Goal: Task Accomplishment & Management: Manage account settings

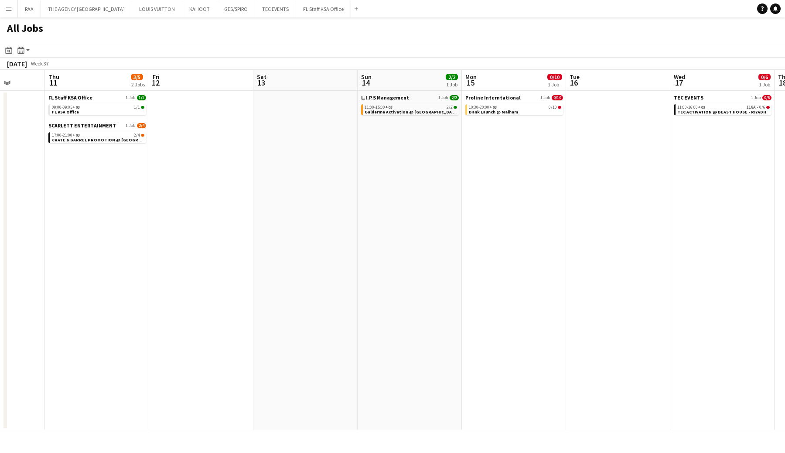
scroll to position [0, 373]
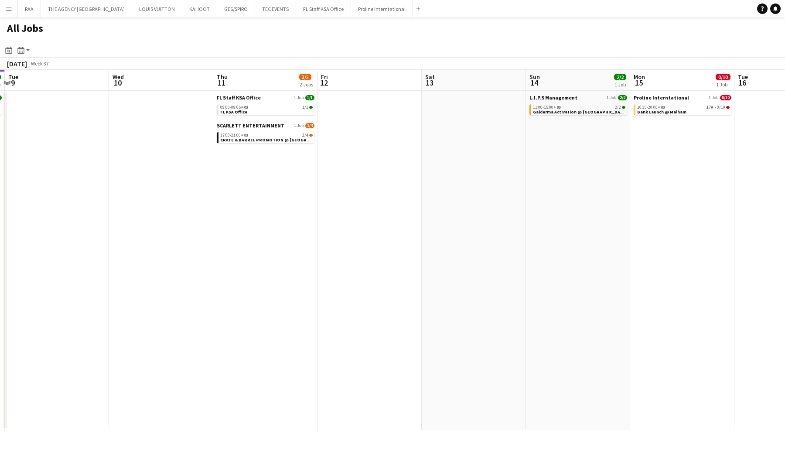
scroll to position [0, 315]
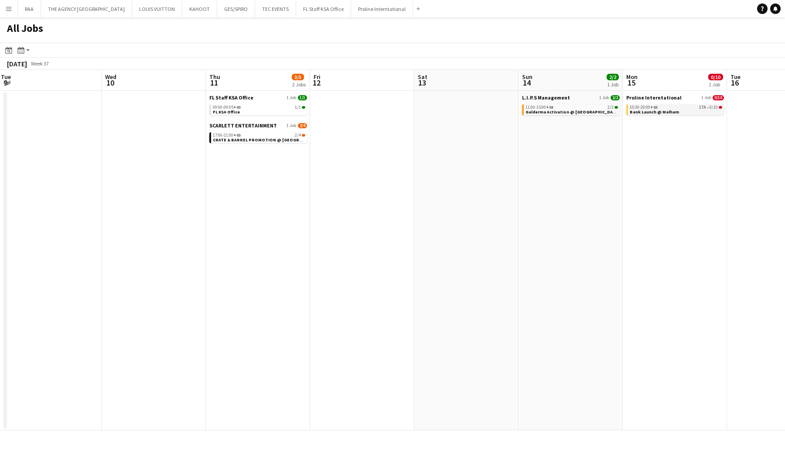
click at [636, 113] on span "Bank Launch @ Malham" at bounding box center [654, 112] width 49 height 6
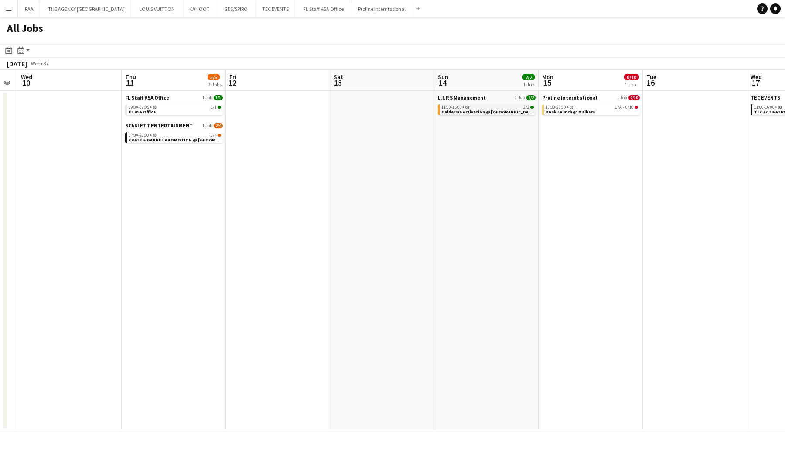
scroll to position [0, 297]
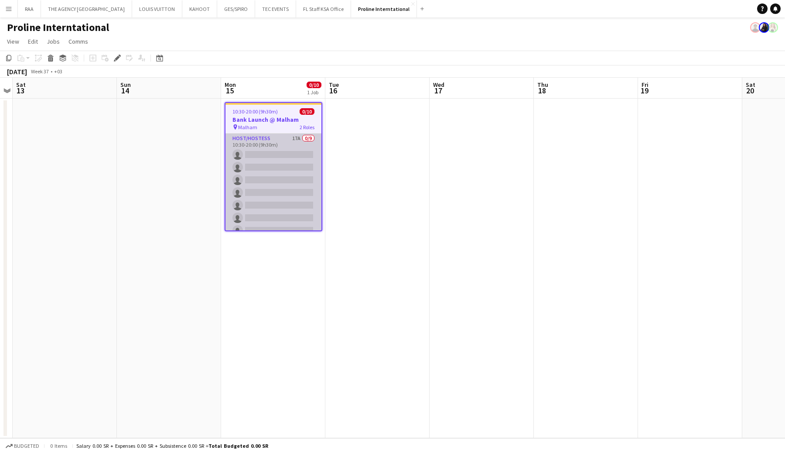
click at [279, 141] on app-card-role "Host/Hostess 17A 0/9 10:30-20:00 (9h30m) single-neutral-actions single-neutral-…" at bounding box center [274, 199] width 96 height 131
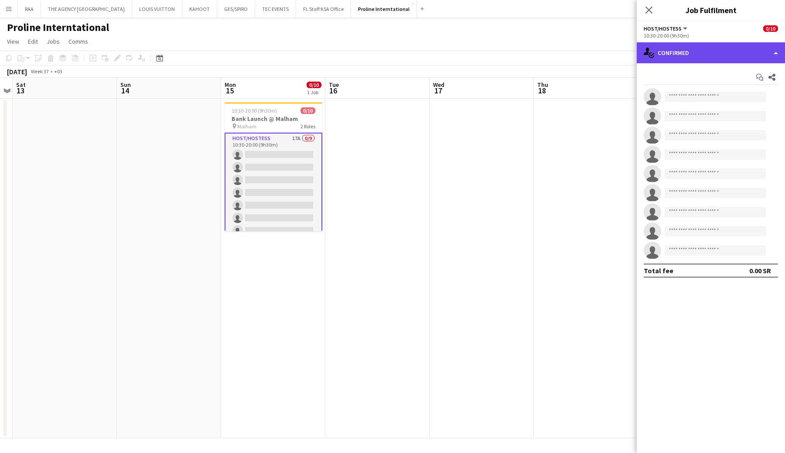
click at [712, 62] on div "single-neutral-actions-check-2 Confirmed" at bounding box center [711, 52] width 148 height 21
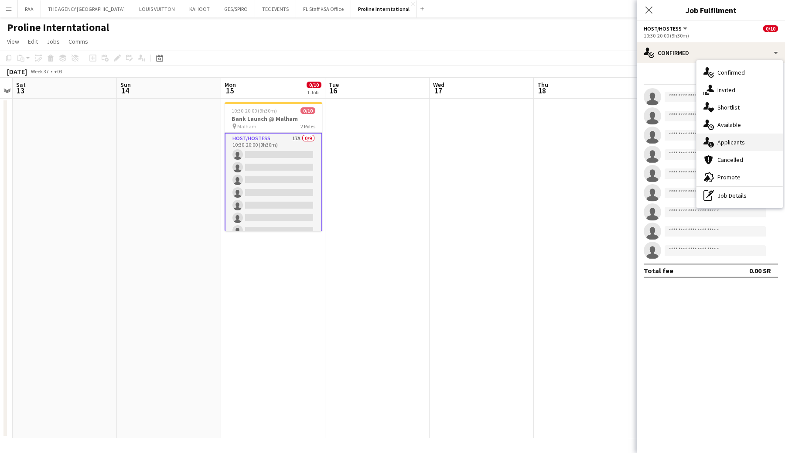
click at [728, 137] on div "single-neutral-actions-information Applicants" at bounding box center [740, 142] width 86 height 17
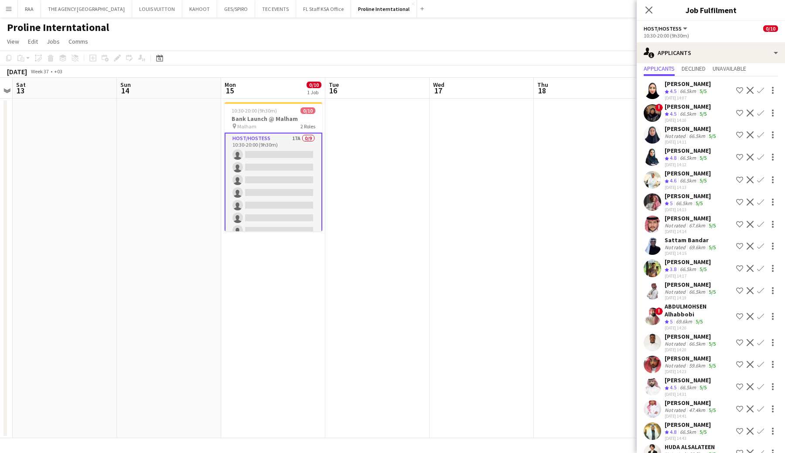
scroll to position [42, 0]
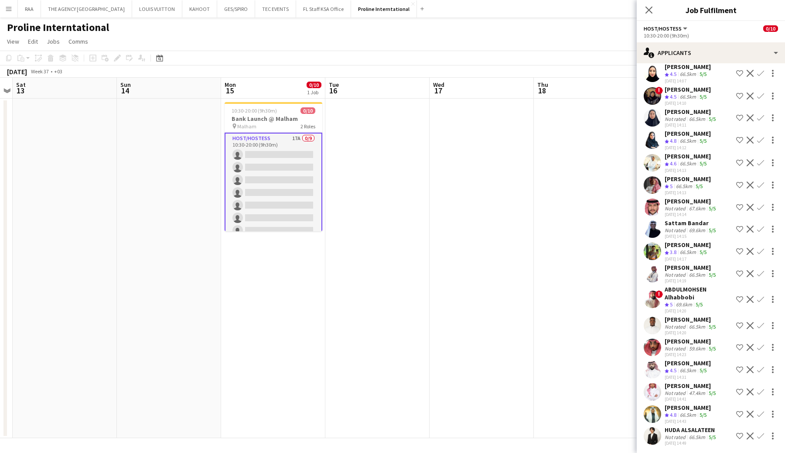
click at [652, 251] on app-user-avatar at bounding box center [652, 251] width 17 height 17
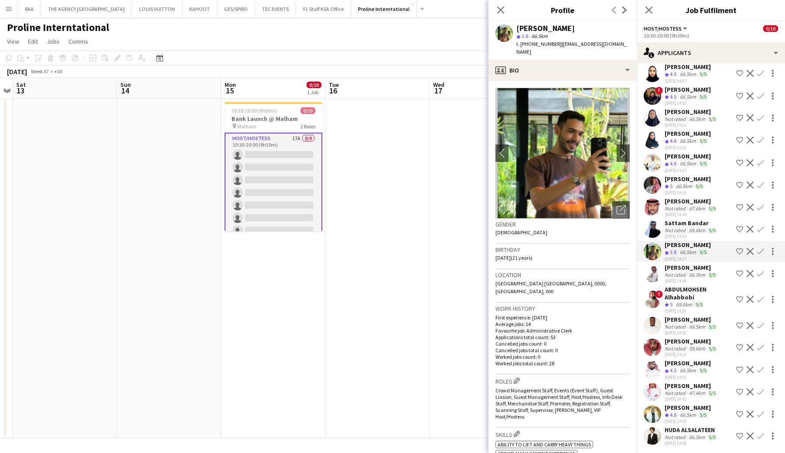
click at [656, 274] on app-user-avatar at bounding box center [652, 273] width 17 height 17
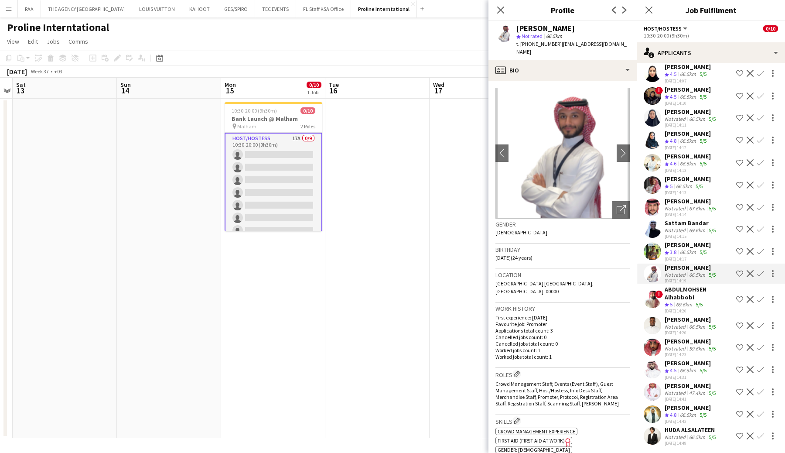
click at [651, 296] on app-user-avatar at bounding box center [652, 299] width 17 height 17
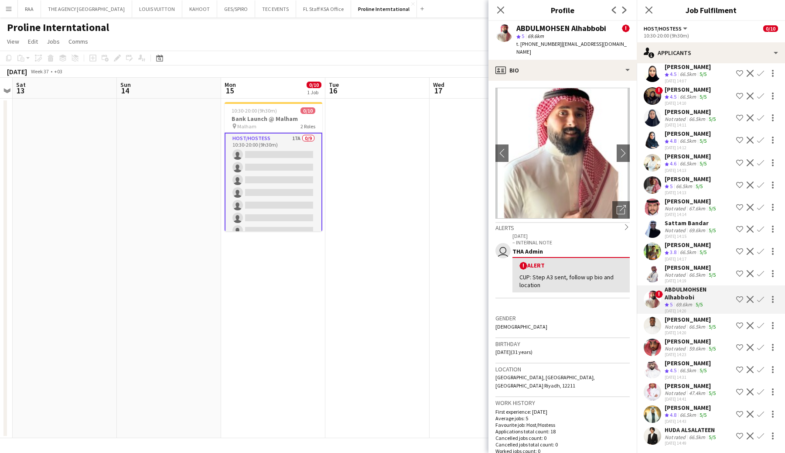
click at [655, 322] on app-user-avatar at bounding box center [652, 325] width 17 height 17
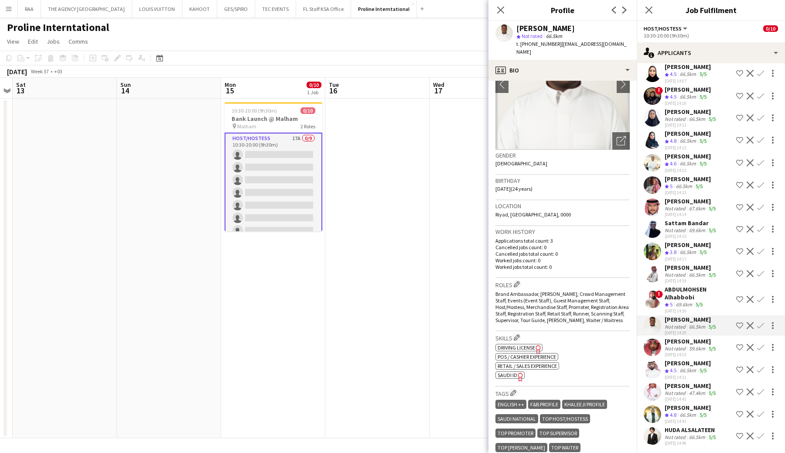
scroll to position [71, 0]
click at [511, 373] on span "SAUDI ID" at bounding box center [508, 373] width 20 height 7
click at [658, 432] on app-user-avatar at bounding box center [652, 435] width 17 height 17
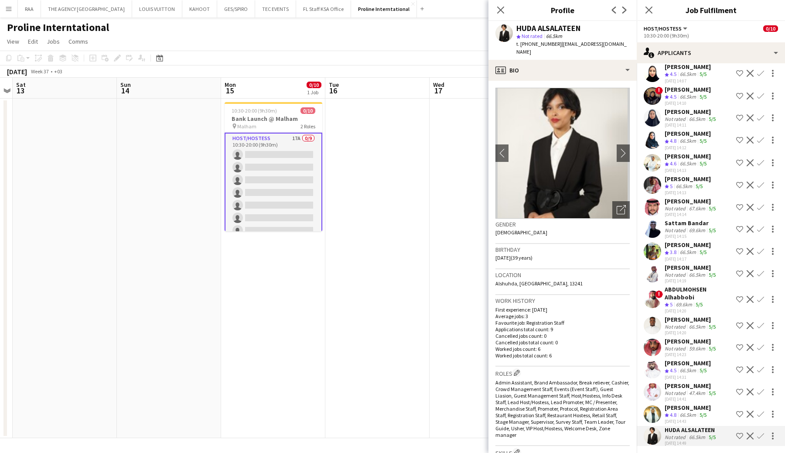
scroll to position [0, 0]
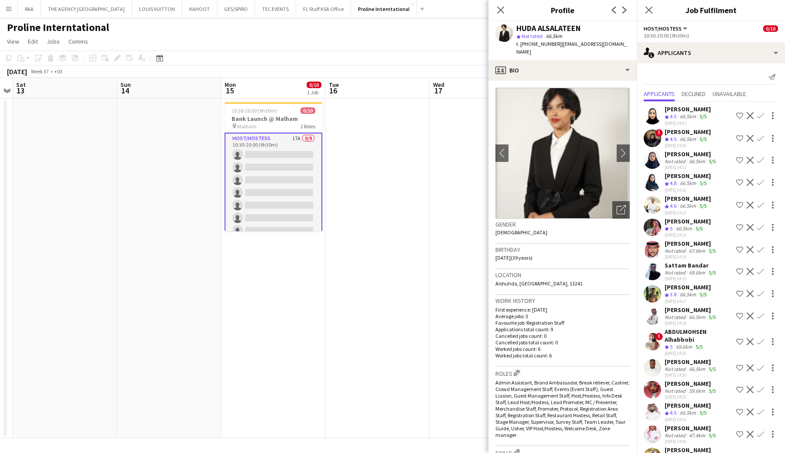
click at [657, 120] on app-user-avatar at bounding box center [652, 115] width 17 height 17
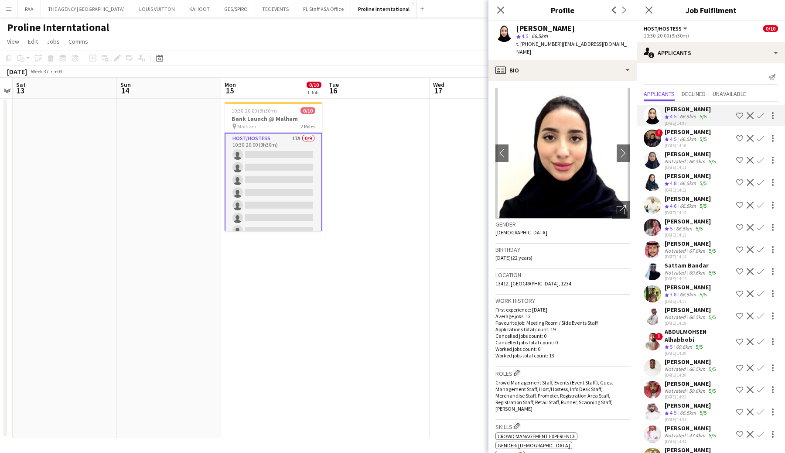
click at [654, 140] on app-user-avatar at bounding box center [652, 138] width 17 height 17
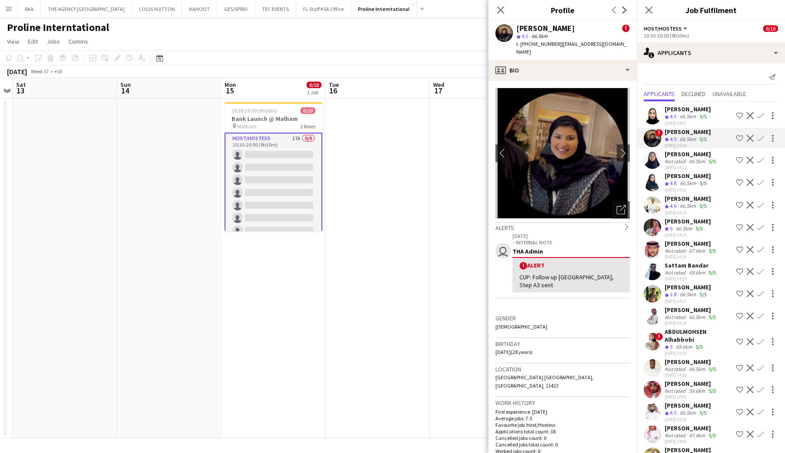
click at [656, 155] on app-user-avatar at bounding box center [652, 159] width 17 height 17
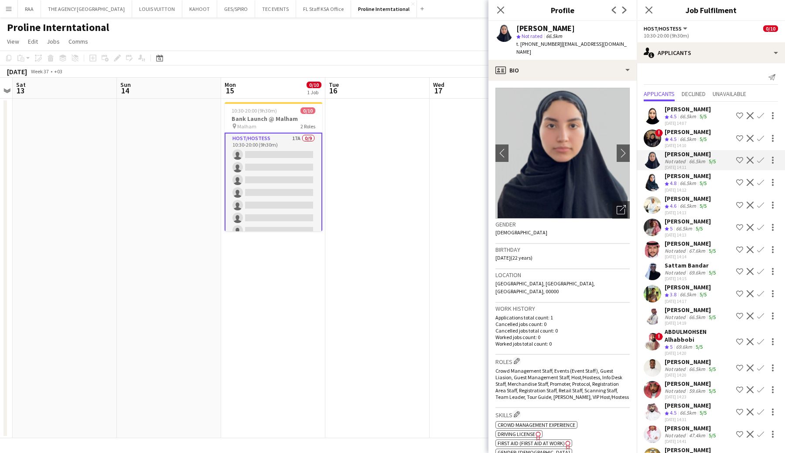
click at [652, 177] on app-user-avatar at bounding box center [652, 182] width 17 height 17
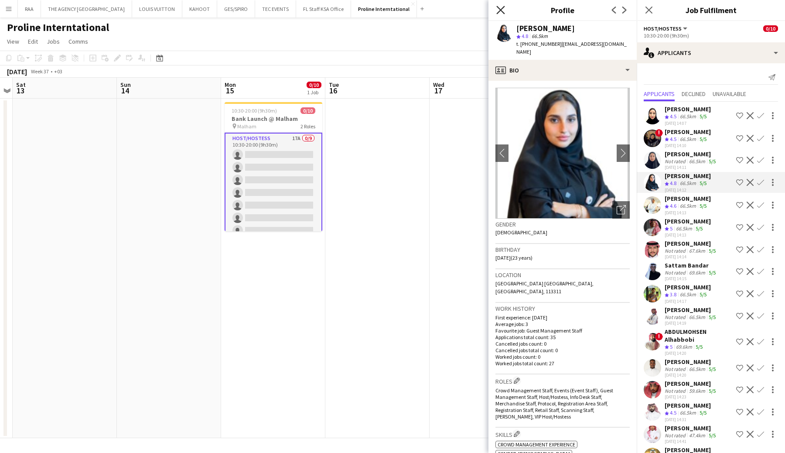
click at [501, 12] on icon "Close pop-in" at bounding box center [501, 10] width 8 height 8
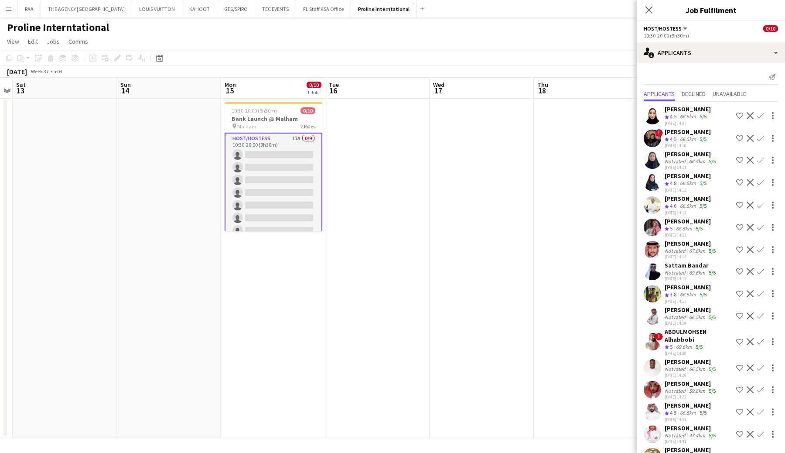
click at [650, 186] on app-user-avatar at bounding box center [652, 182] width 17 height 17
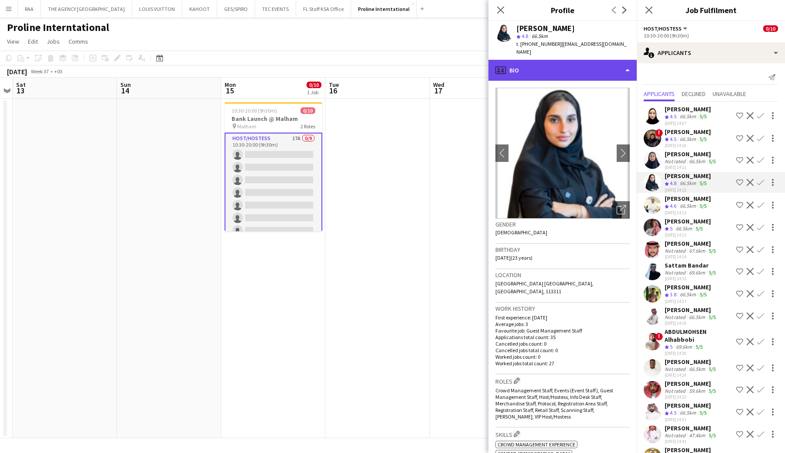
click at [566, 67] on div "profile Bio" at bounding box center [563, 70] width 148 height 21
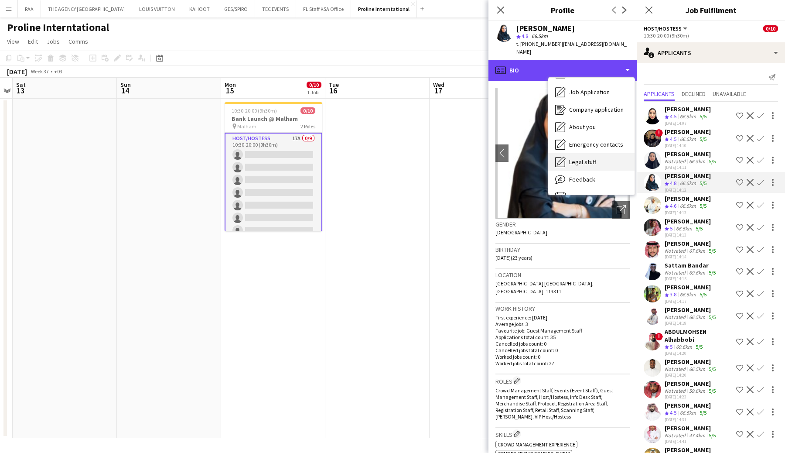
scroll to position [16, 0]
click at [583, 176] on div "Feedback Feedback" at bounding box center [592, 178] width 86 height 17
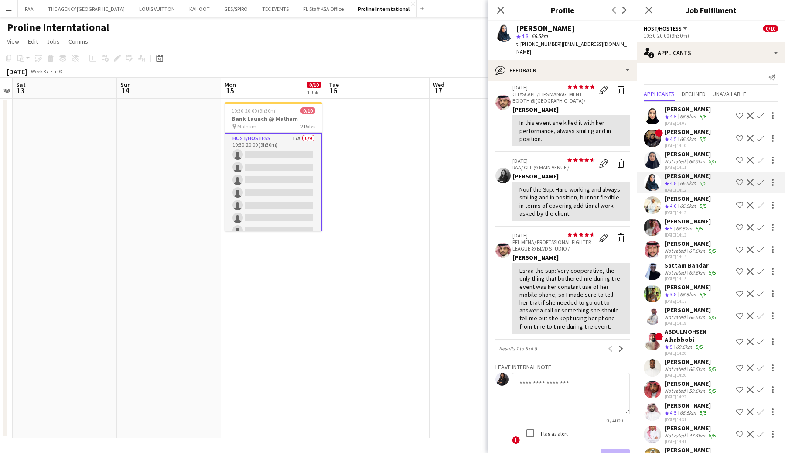
scroll to position [224, 0]
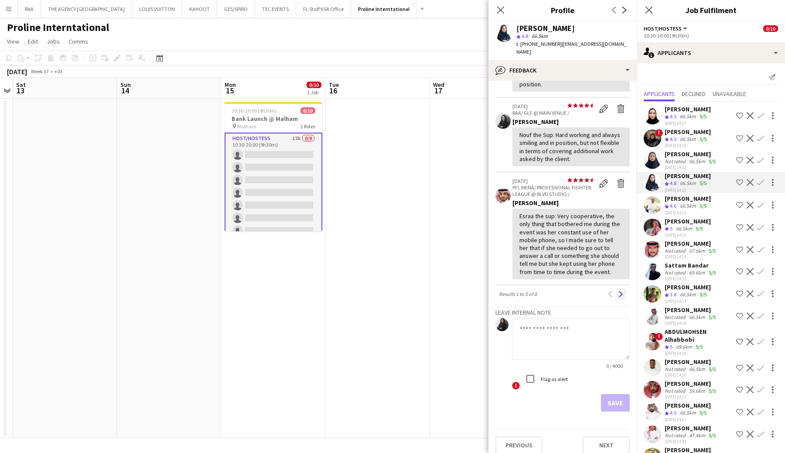
click at [618, 289] on button "Next" at bounding box center [621, 294] width 10 height 10
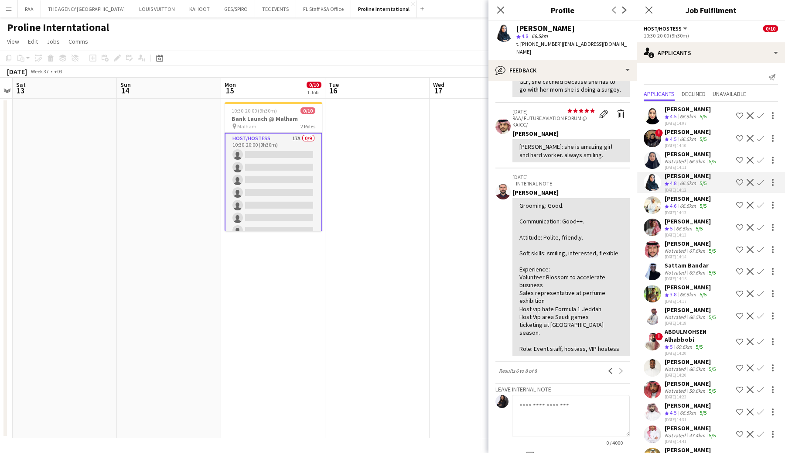
scroll to position [72, 0]
click at [652, 208] on app-user-avatar at bounding box center [652, 204] width 17 height 17
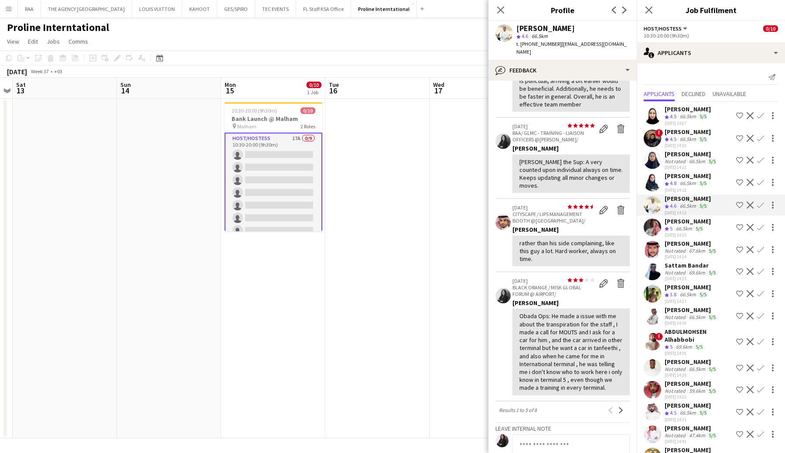
scroll to position [201, 0]
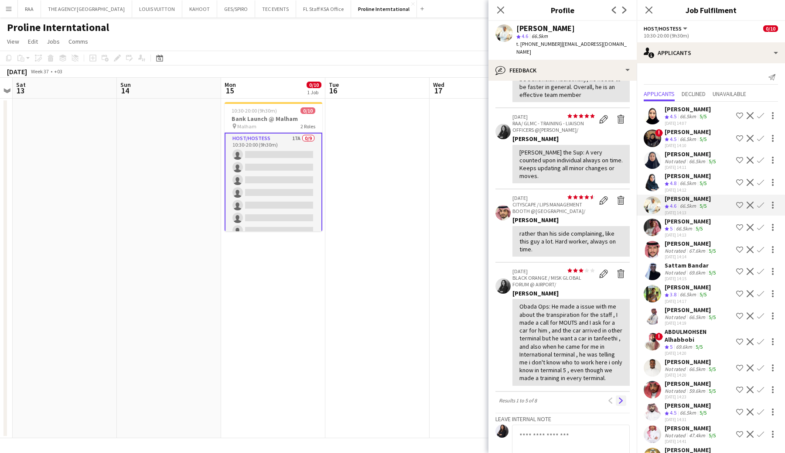
click at [621, 398] on app-icon "Next" at bounding box center [621, 401] width 6 height 6
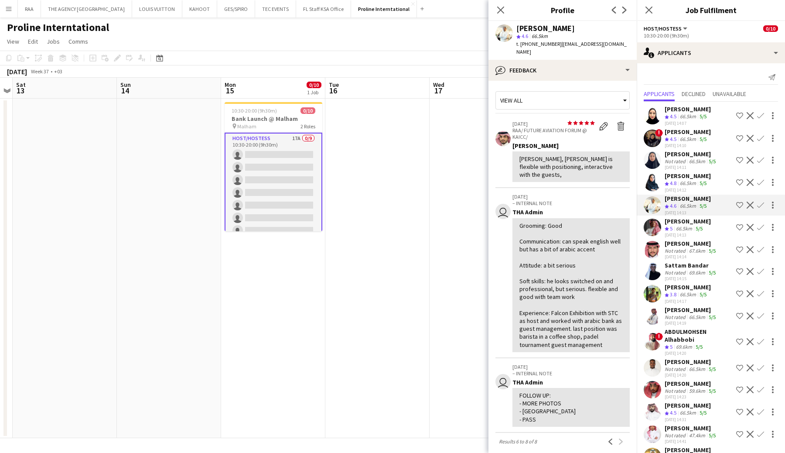
click at [654, 274] on app-user-avatar at bounding box center [652, 271] width 17 height 17
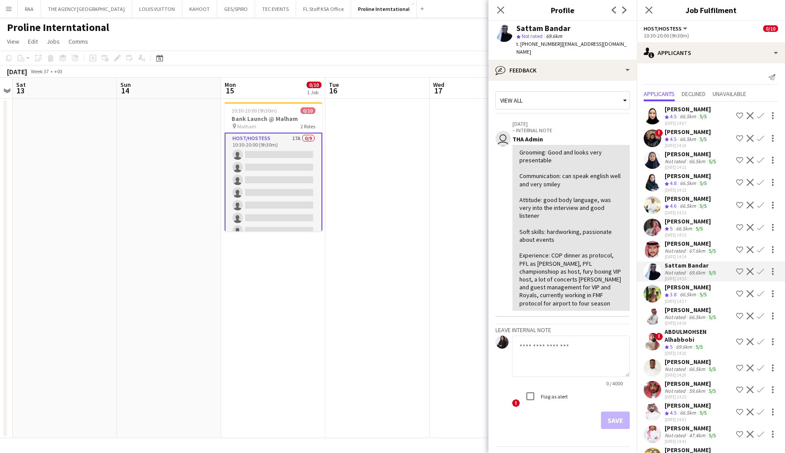
click at [652, 249] on app-user-avatar at bounding box center [652, 249] width 17 height 17
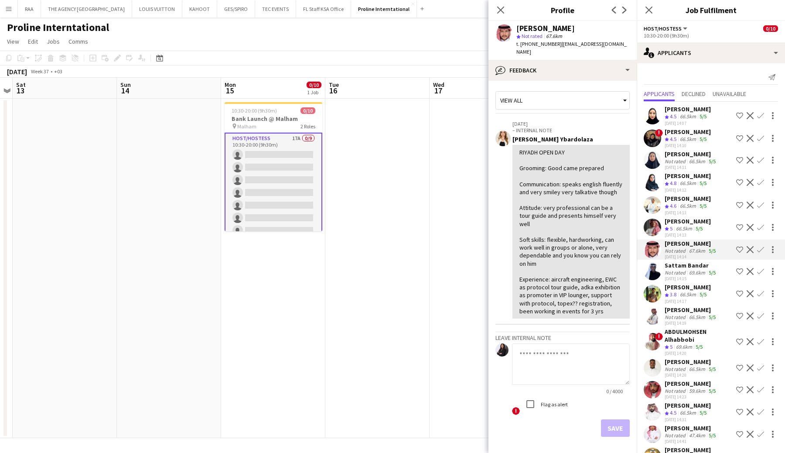
click at [650, 229] on app-user-avatar at bounding box center [652, 227] width 17 height 17
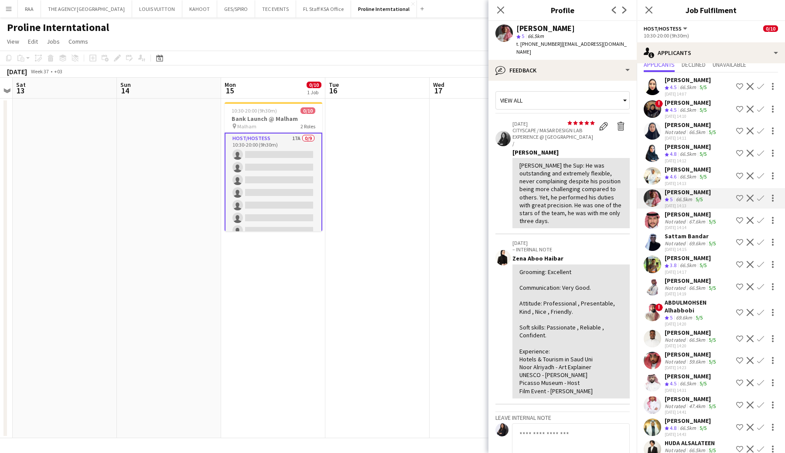
scroll to position [42, 0]
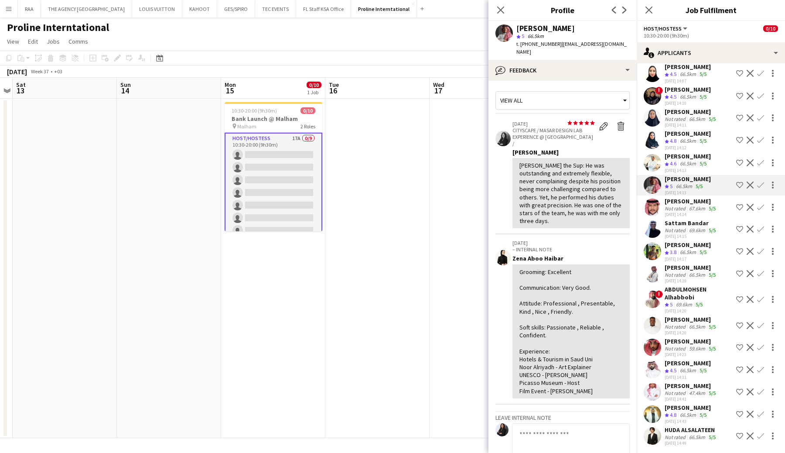
click at [653, 369] on app-user-avatar at bounding box center [652, 369] width 17 height 17
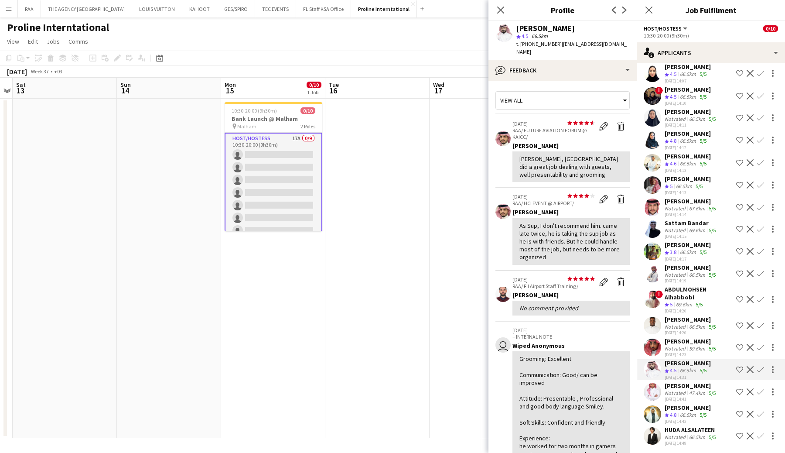
click at [653, 369] on app-user-avatar at bounding box center [652, 369] width 17 height 17
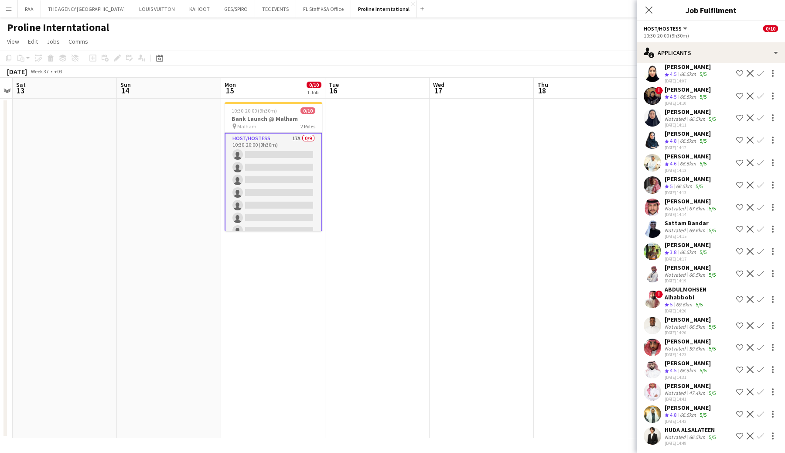
click at [658, 394] on app-user-avatar at bounding box center [652, 391] width 17 height 17
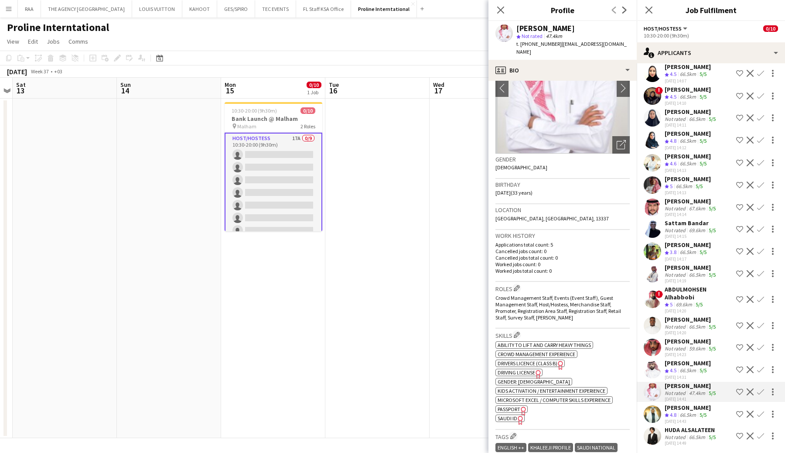
scroll to position [0, 0]
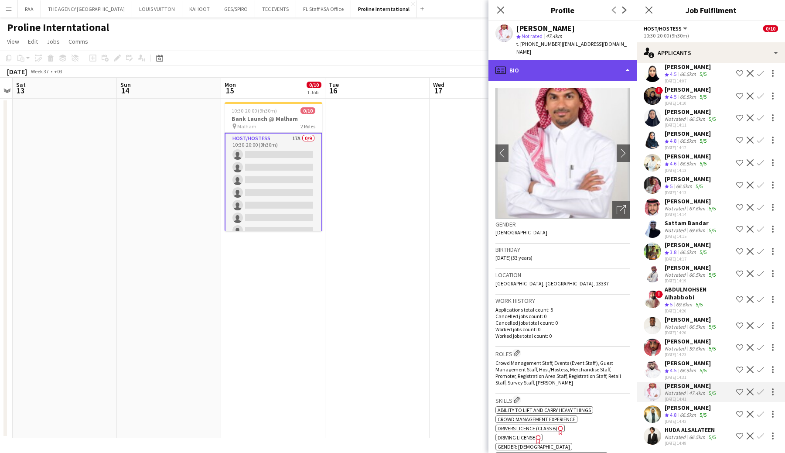
click at [604, 72] on div "profile Bio" at bounding box center [563, 70] width 148 height 21
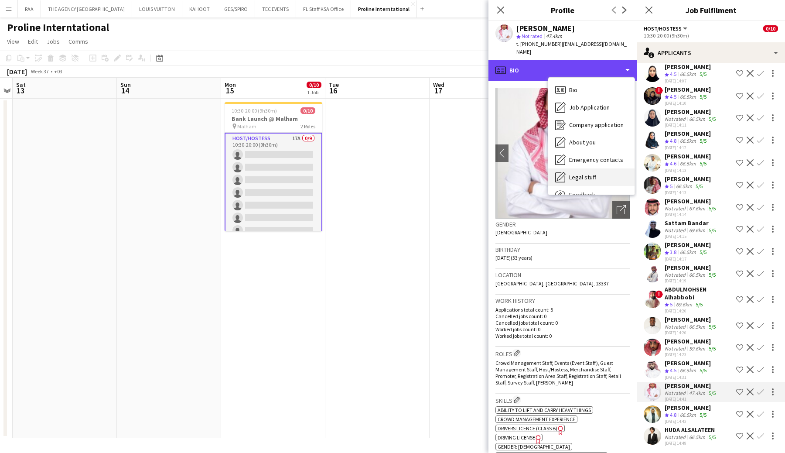
scroll to position [30, 0]
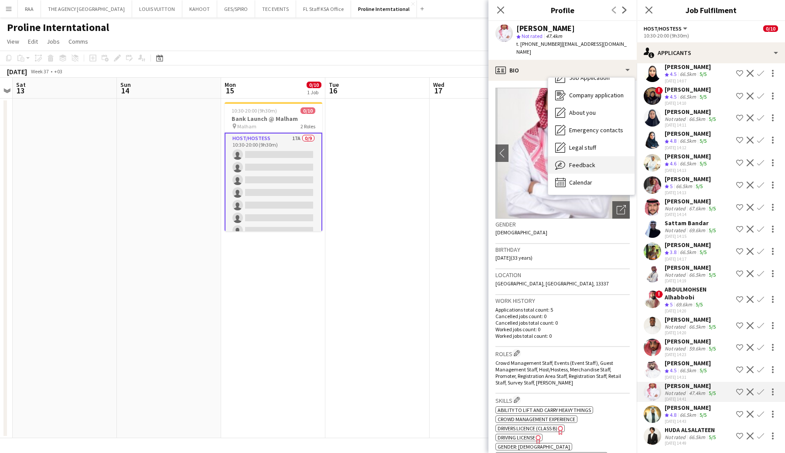
click at [597, 158] on div "Feedback Feedback" at bounding box center [592, 164] width 86 height 17
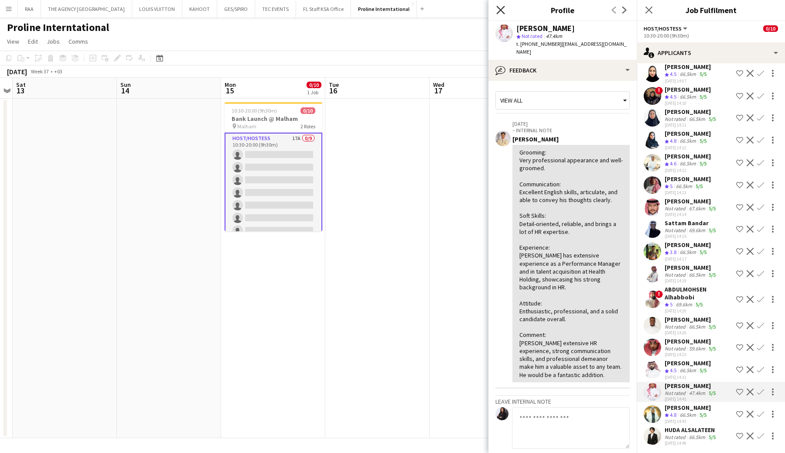
click at [502, 13] on icon "Close pop-in" at bounding box center [501, 10] width 8 height 8
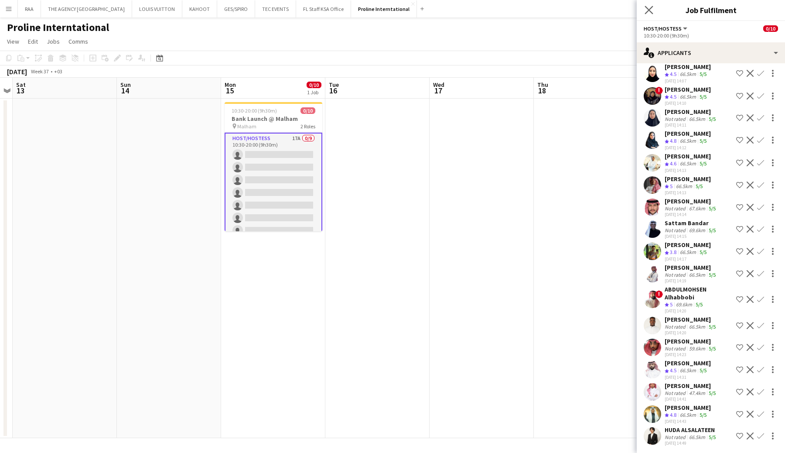
click at [646, 14] on app-icon "Close pop-in" at bounding box center [649, 10] width 13 height 13
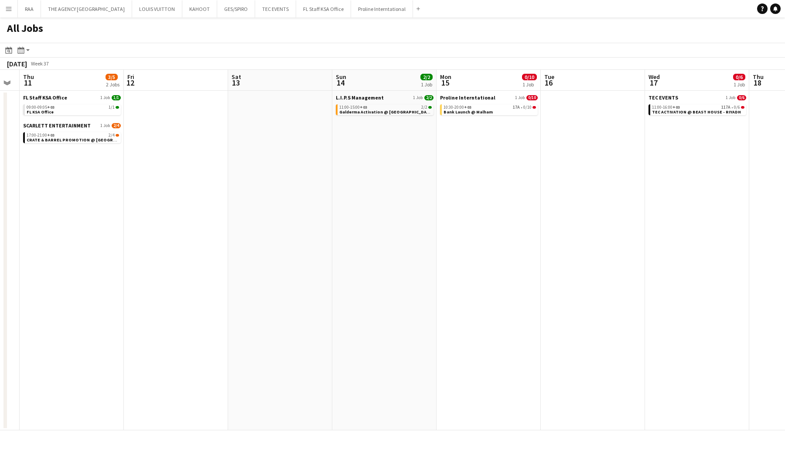
scroll to position [0, 290]
